Goal: Find specific page/section: Find specific page/section

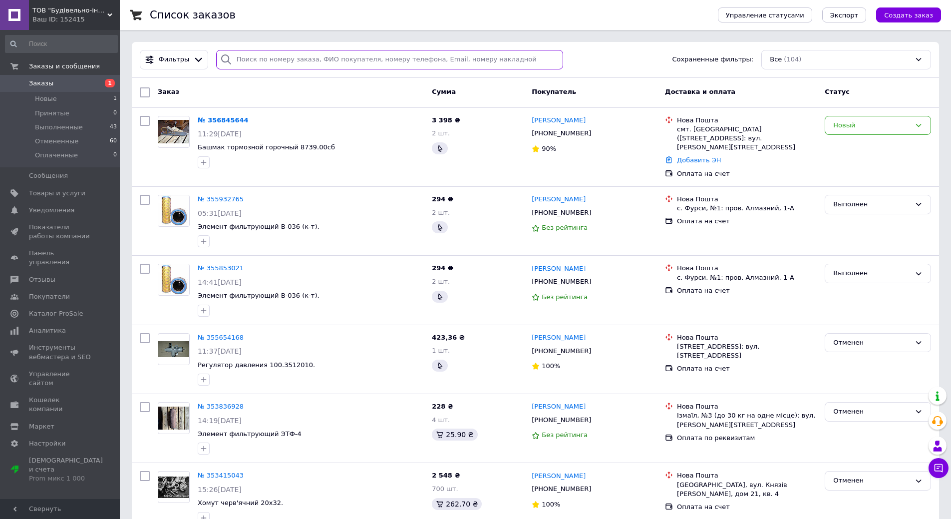
click at [241, 62] on input "search" at bounding box center [390, 59] width 348 height 19
paste input "250Б-2918074"
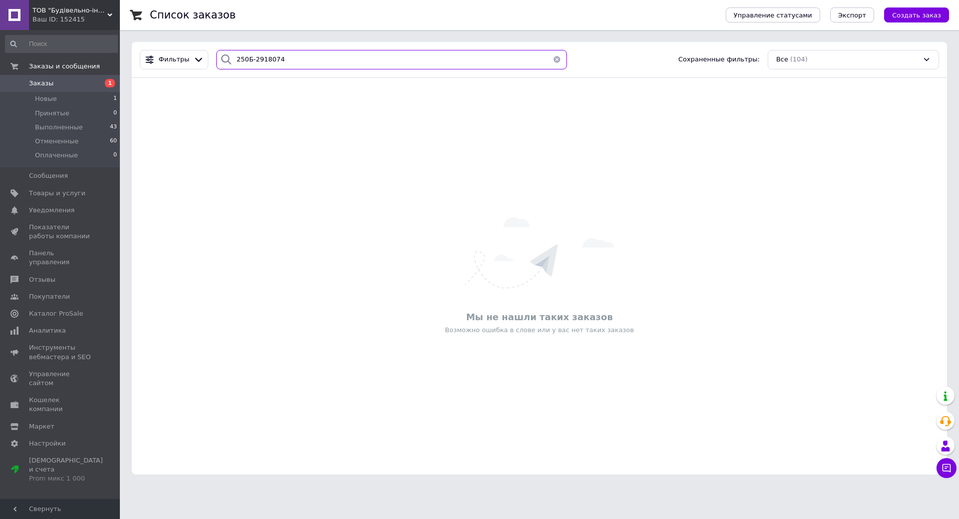
click at [243, 61] on input "250Б-2918074" at bounding box center [391, 59] width 351 height 19
click at [319, 61] on input "250-2918074" at bounding box center [391, 59] width 351 height 19
drag, startPoint x: 245, startPoint y: 57, endPoint x: 165, endPoint y: 57, distance: 79.9
click at [165, 57] on div "Фильтры 250-2918074 Сохраненные фильтры: Все (104)" at bounding box center [539, 59] width 807 height 19
type input "2918074"
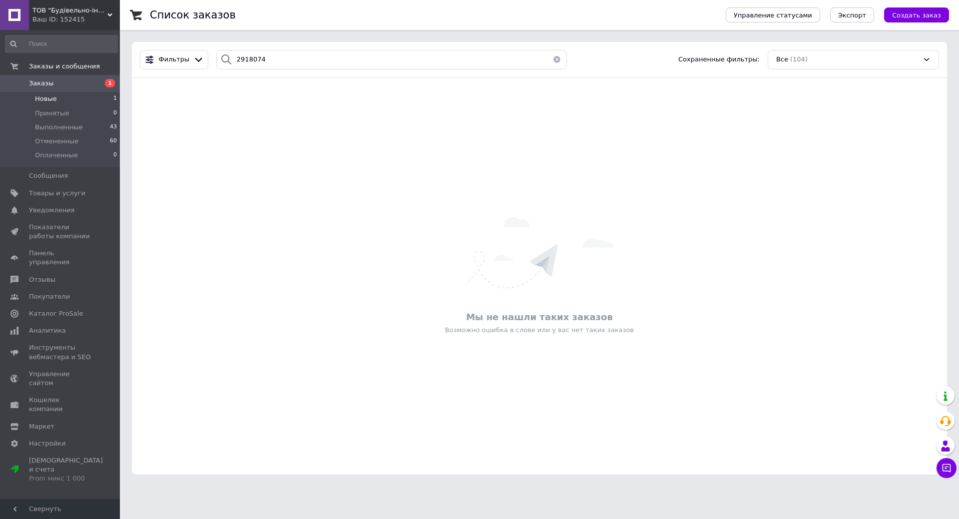
click at [44, 100] on span "Новые" at bounding box center [46, 98] width 22 height 9
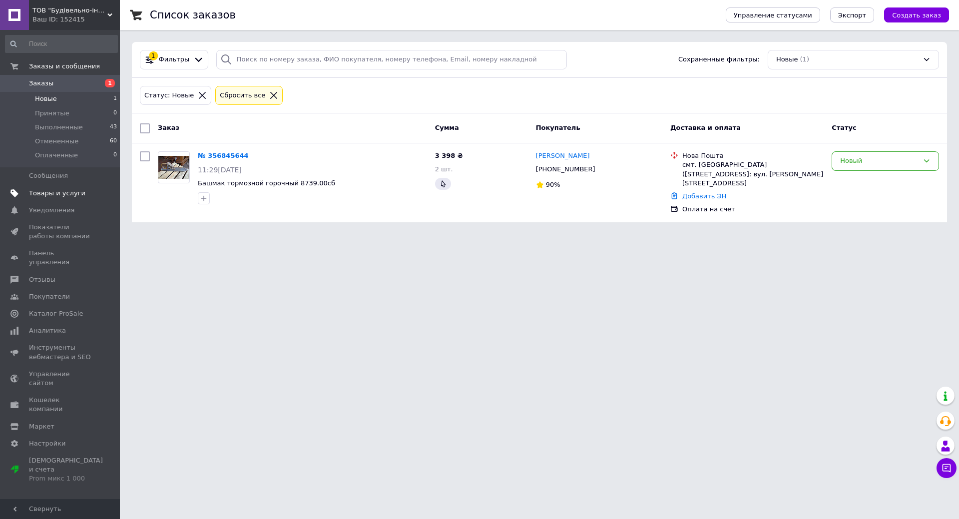
click at [49, 187] on link "Товары и услуги" at bounding box center [61, 193] width 123 height 17
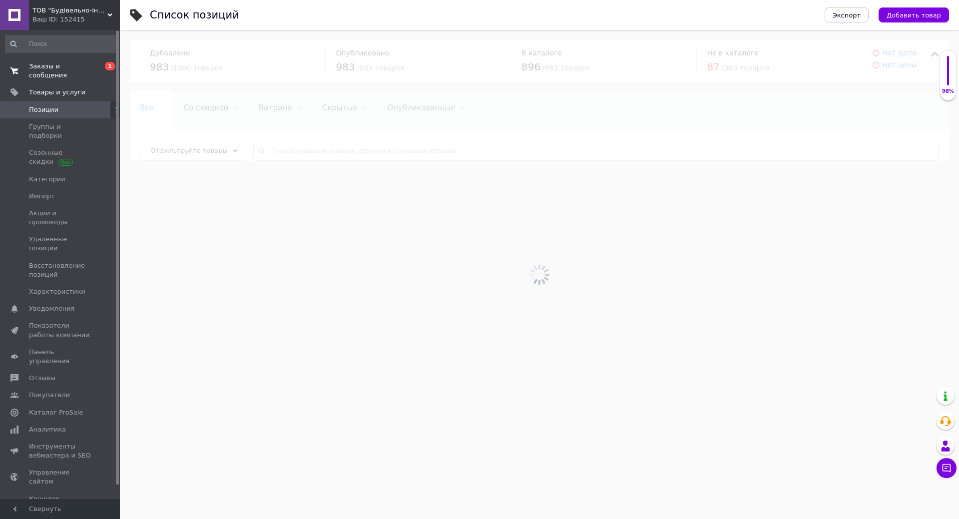
click at [50, 67] on span "Заказы и сообщения" at bounding box center [60, 71] width 63 height 18
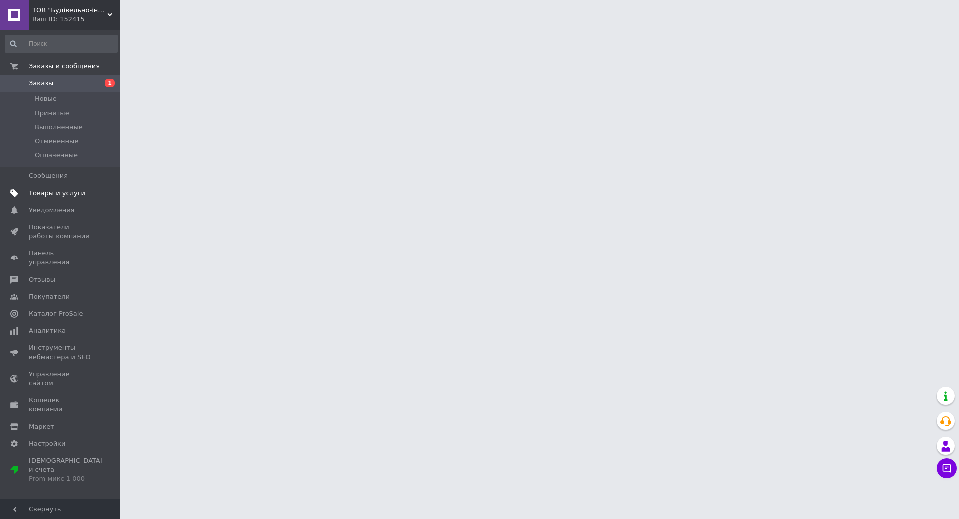
click at [57, 194] on span "Товары и услуги" at bounding box center [57, 193] width 56 height 9
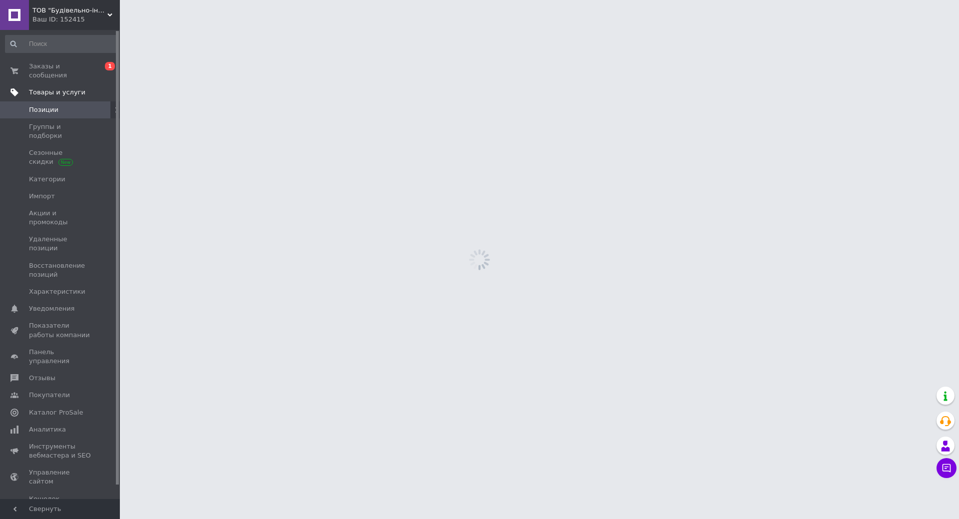
click at [47, 88] on span "Товары и услуги" at bounding box center [57, 92] width 56 height 9
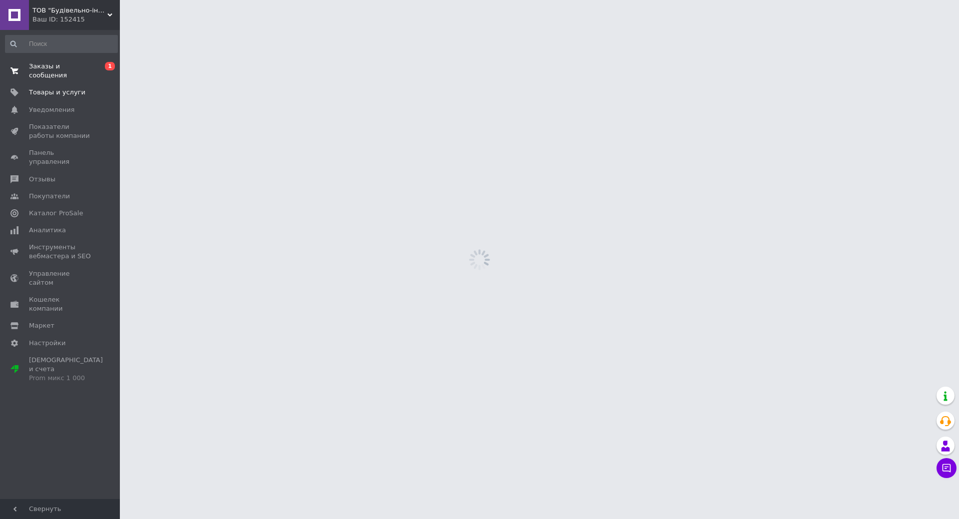
click at [49, 68] on span "Заказы и сообщения" at bounding box center [60, 71] width 63 height 18
